Goal: Find specific page/section: Find specific page/section

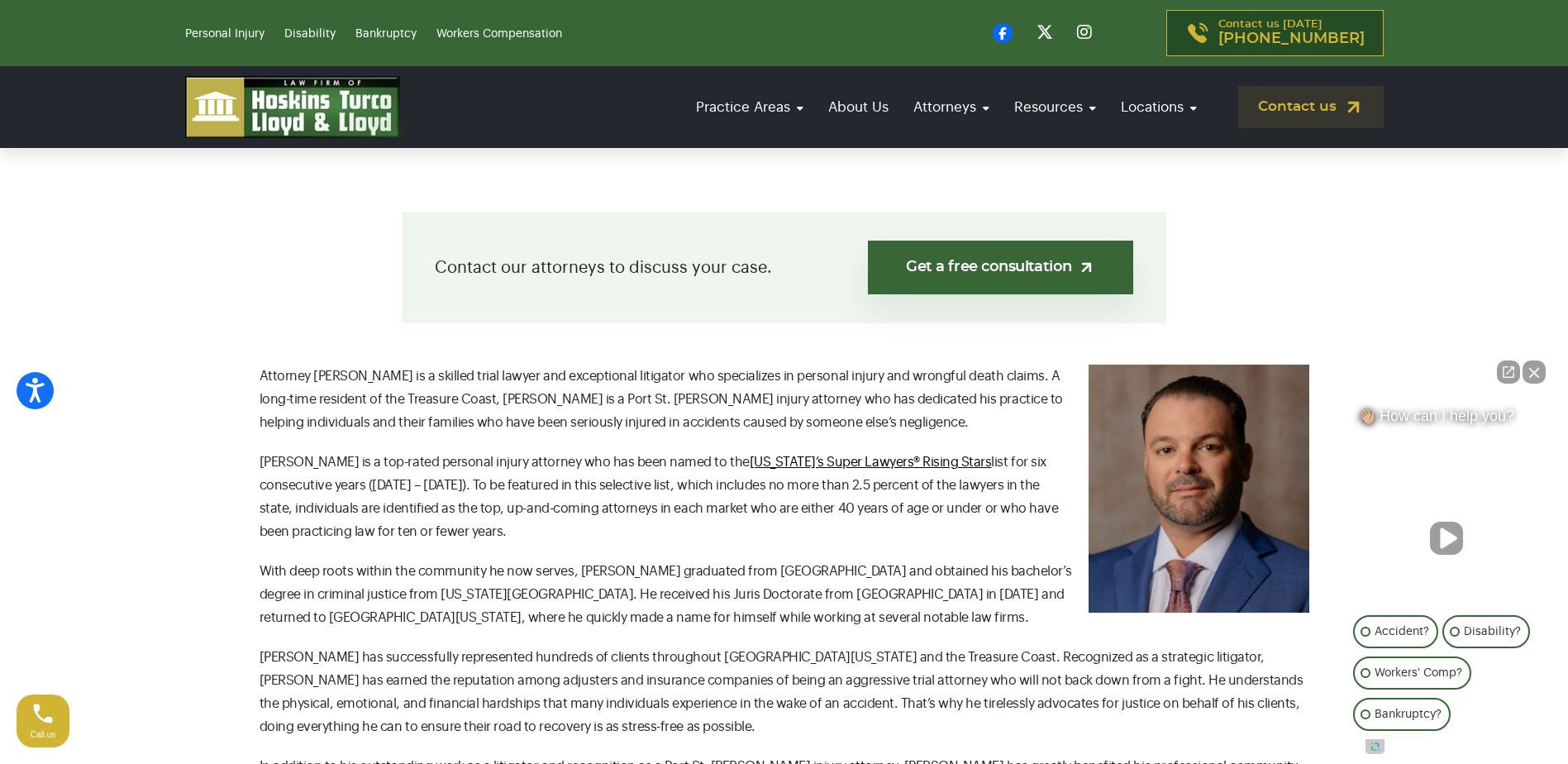
scroll to position [331, 0]
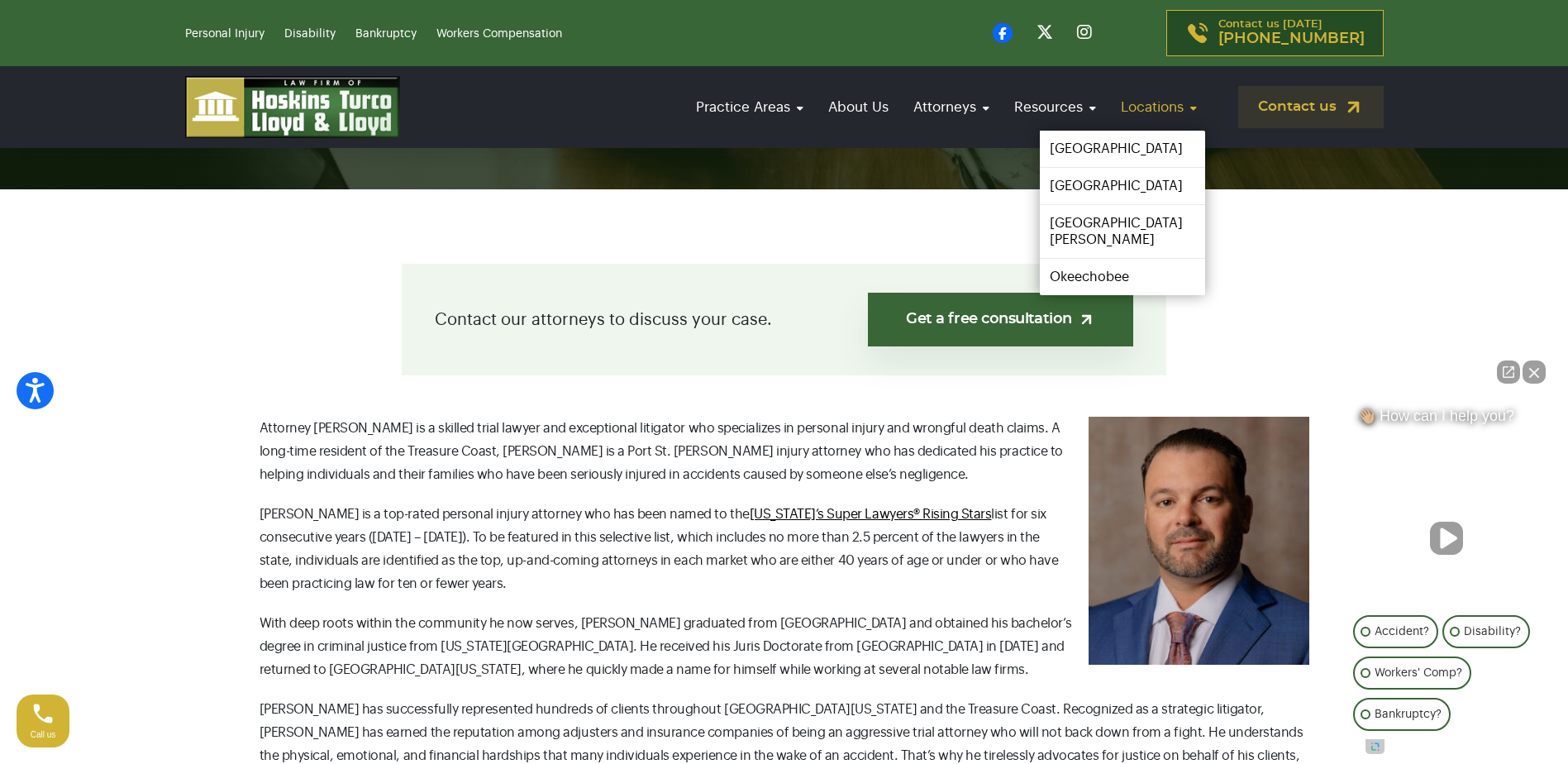
click at [1165, 110] on link "Locations" at bounding box center [1159, 106] width 93 height 47
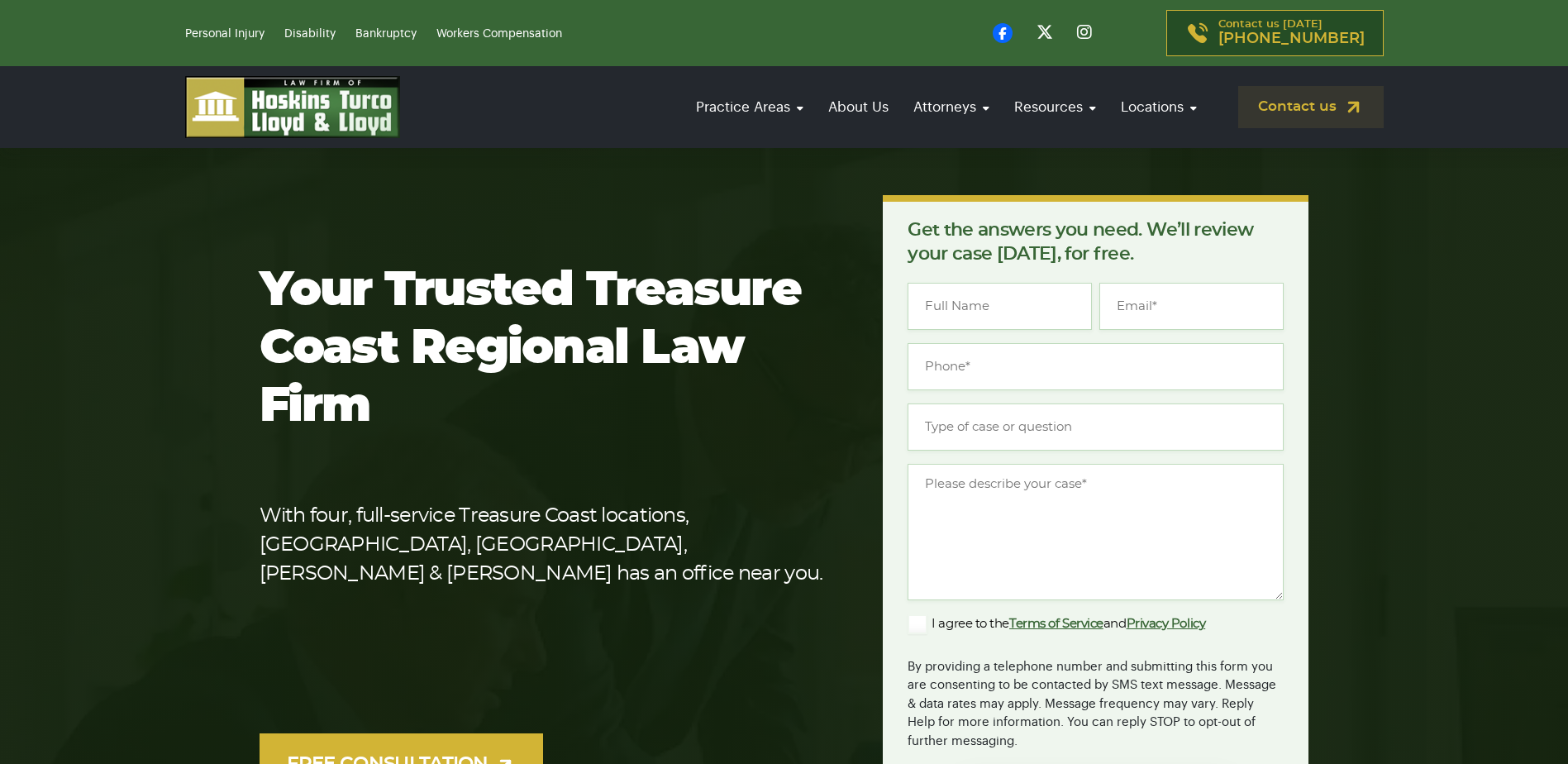
click at [1151, 138] on div "Practice Areas Personal Injury Car Accident Boating Accident Brain Injury Motor…" at bounding box center [784, 107] width 1219 height 62
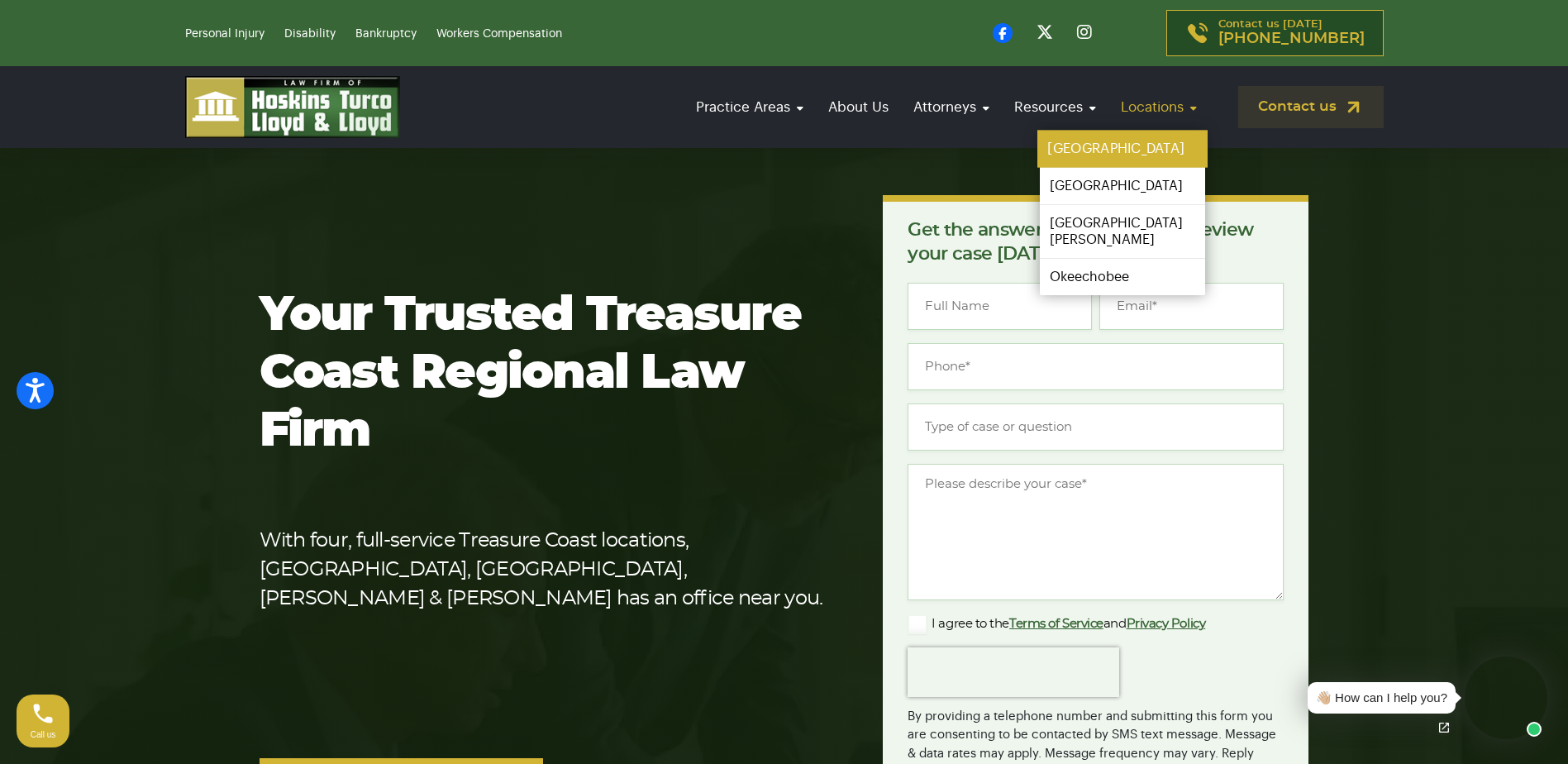
click at [1131, 151] on link "[GEOGRAPHIC_DATA]" at bounding box center [1123, 150] width 171 height 37
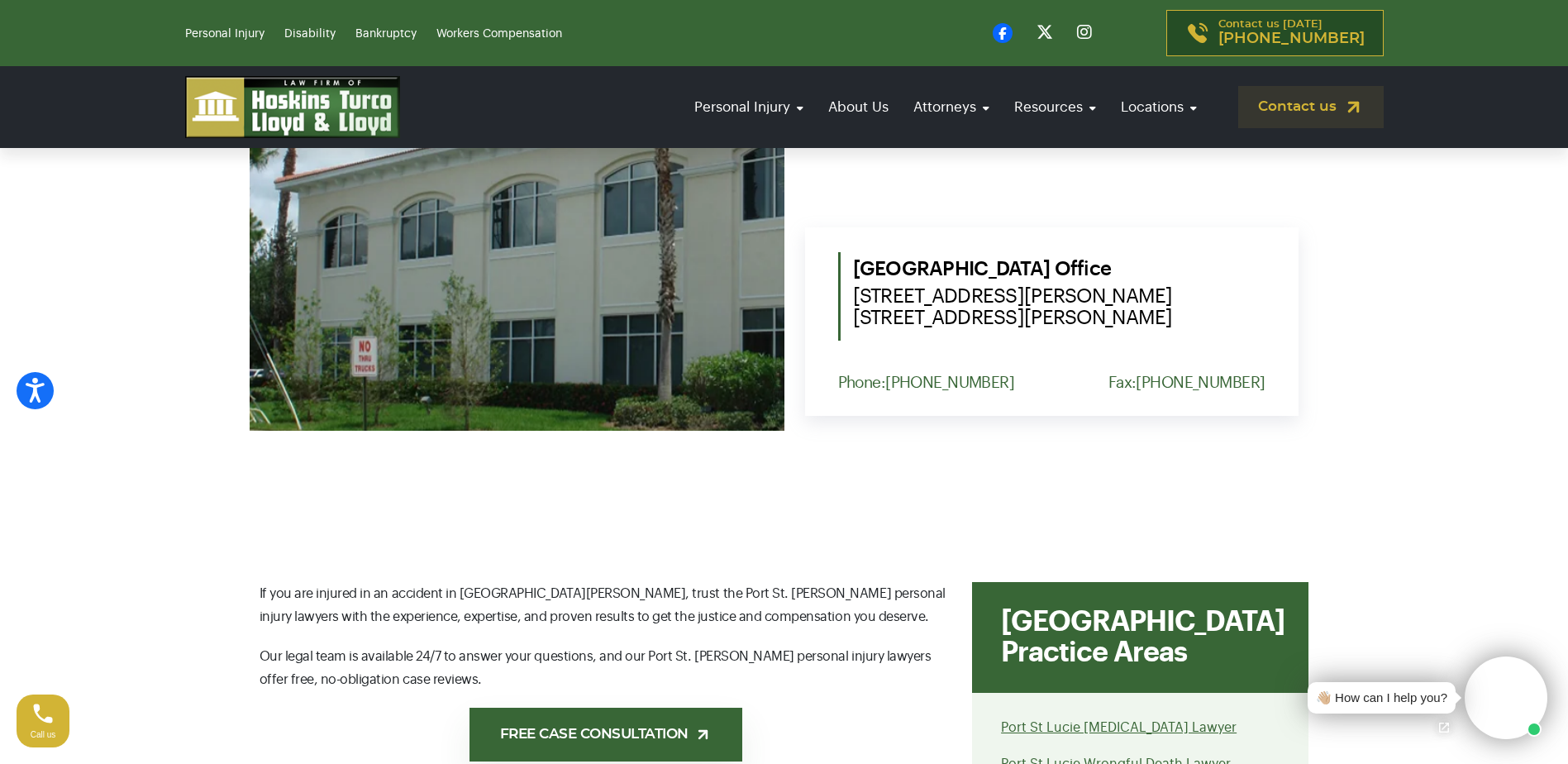
scroll to position [827, 0]
